Goal: Task Accomplishment & Management: Manage account settings

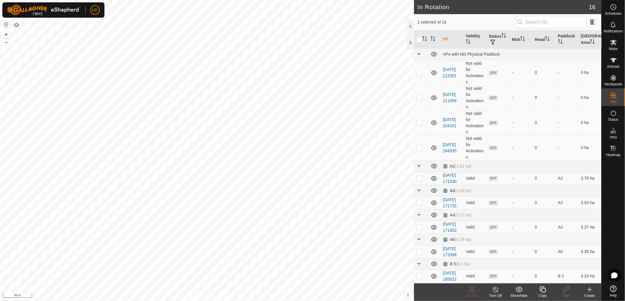
checkbox input "false"
checkbox input "true"
click at [614, 43] on icon at bounding box center [613, 43] width 6 height 6
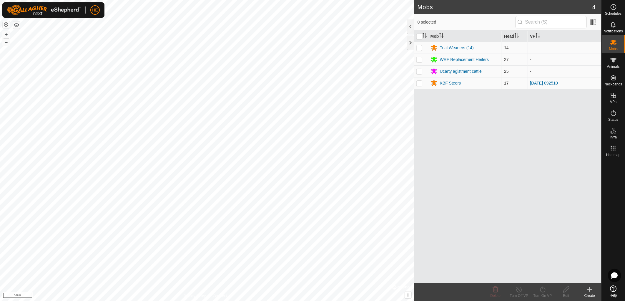
click at [542, 82] on link "[DATE] 092510" at bounding box center [544, 83] width 28 height 5
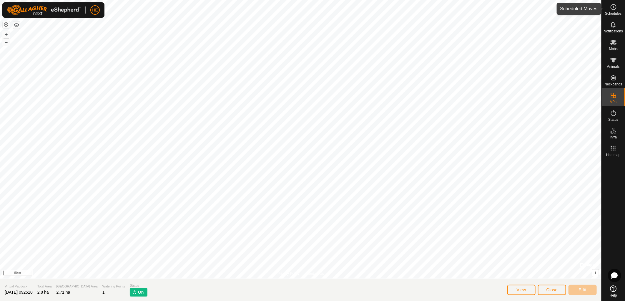
click at [613, 12] on span "Schedules" at bounding box center [613, 14] width 16 height 4
